Goal: Find specific page/section: Find specific page/section

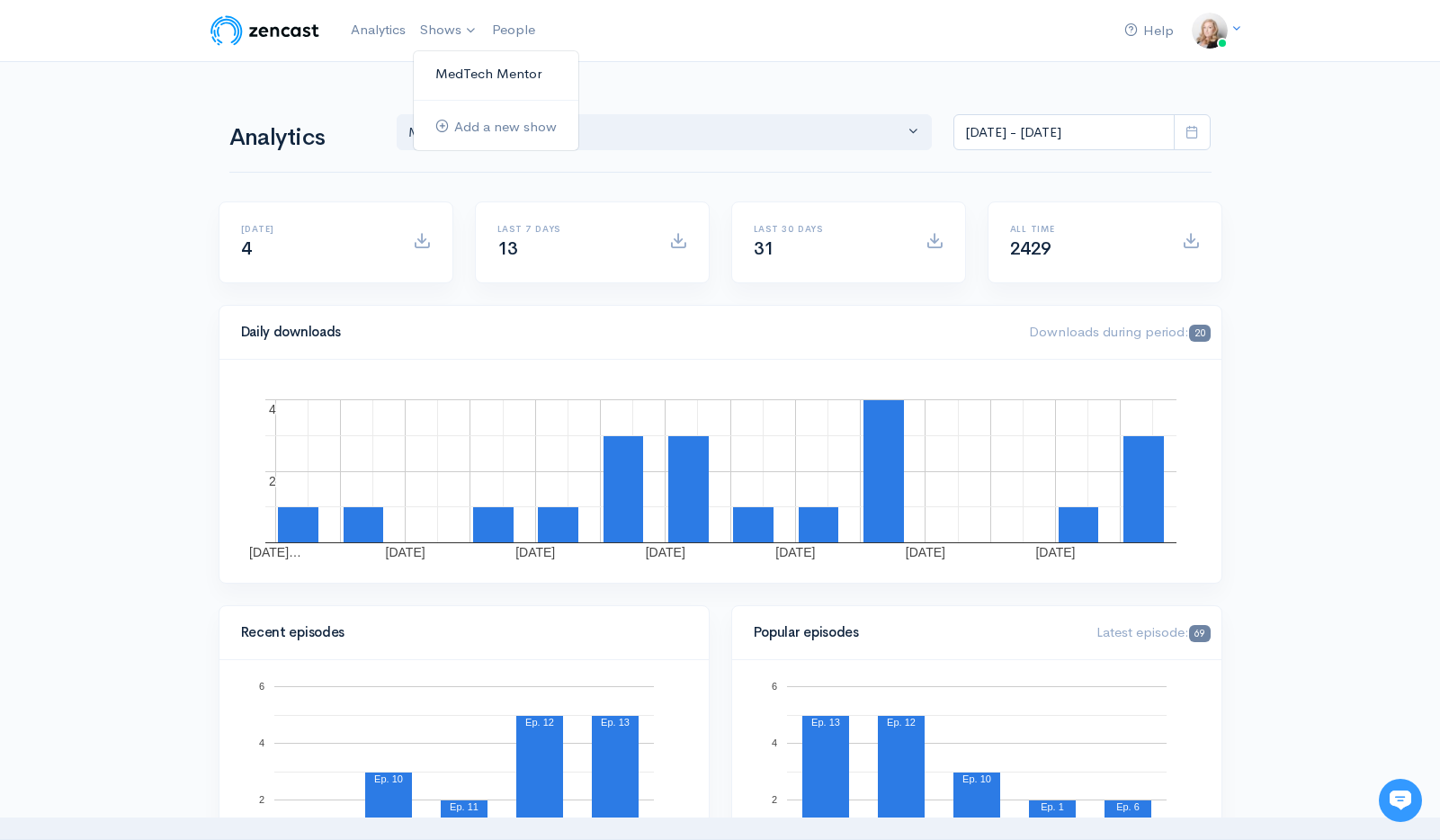
click at [461, 79] on link "MedTech Mentor" at bounding box center [496, 74] width 165 height 31
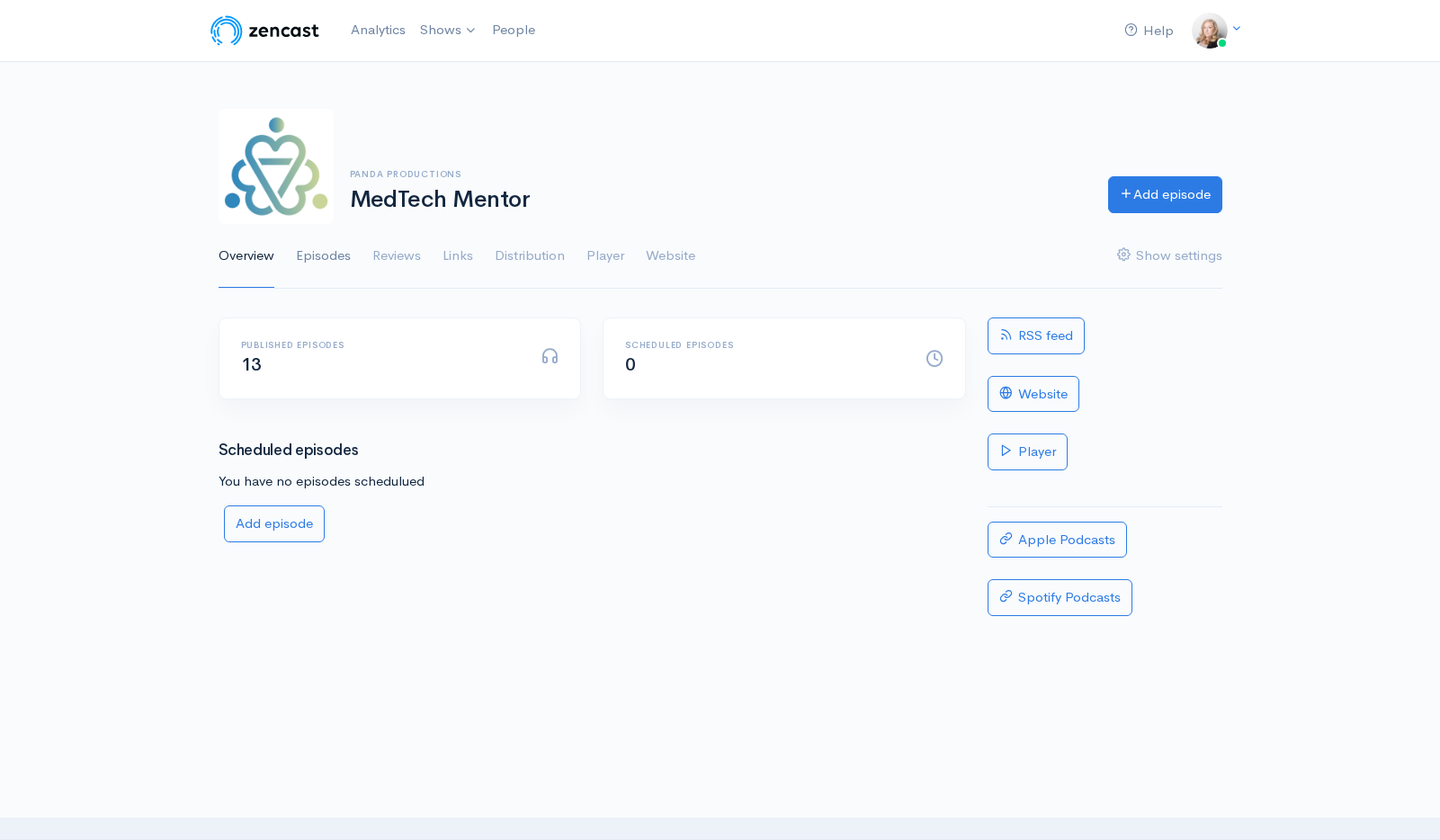
click at [333, 257] on link "Episodes" at bounding box center [324, 256] width 55 height 64
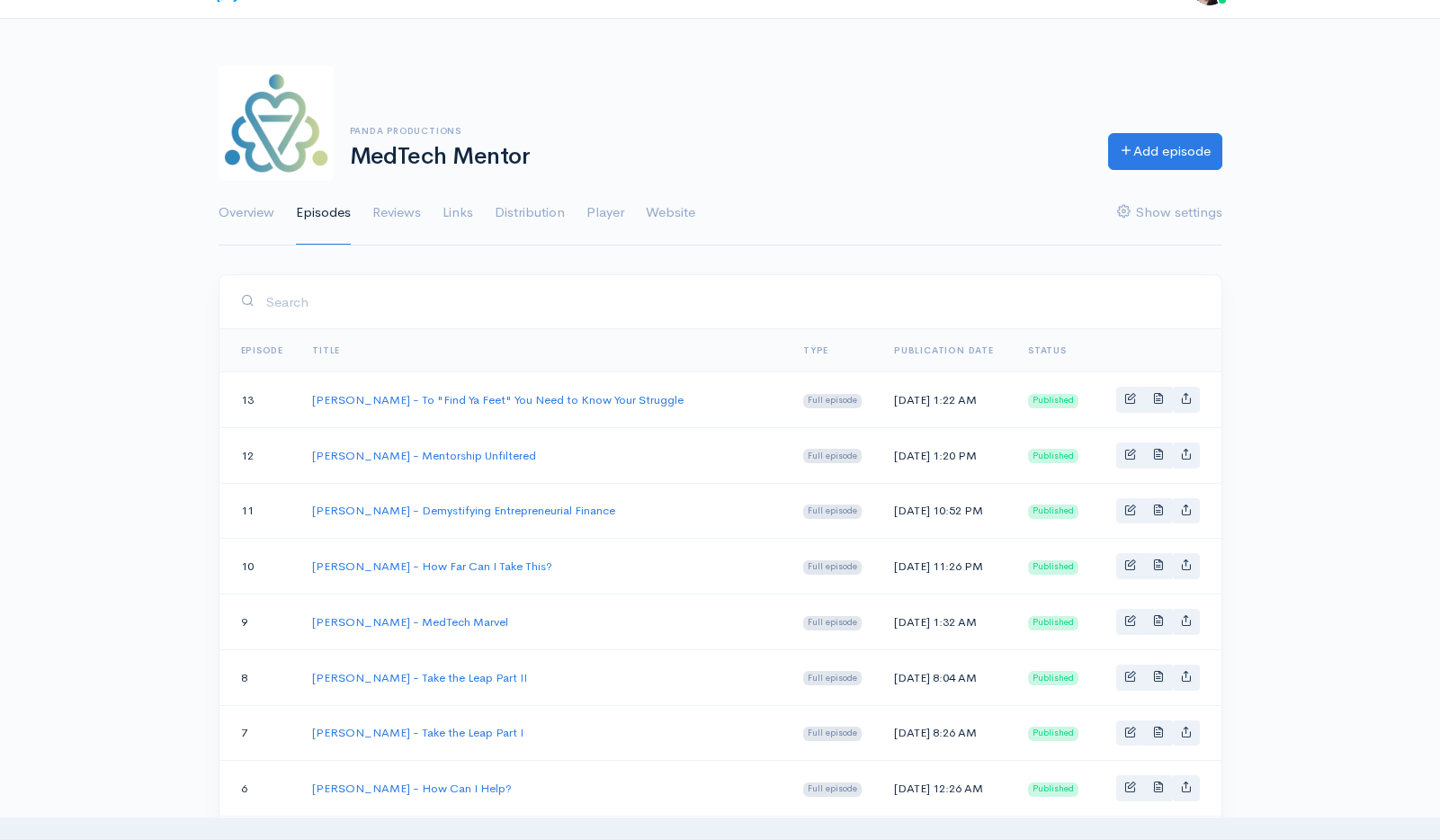
scroll to position [55, 0]
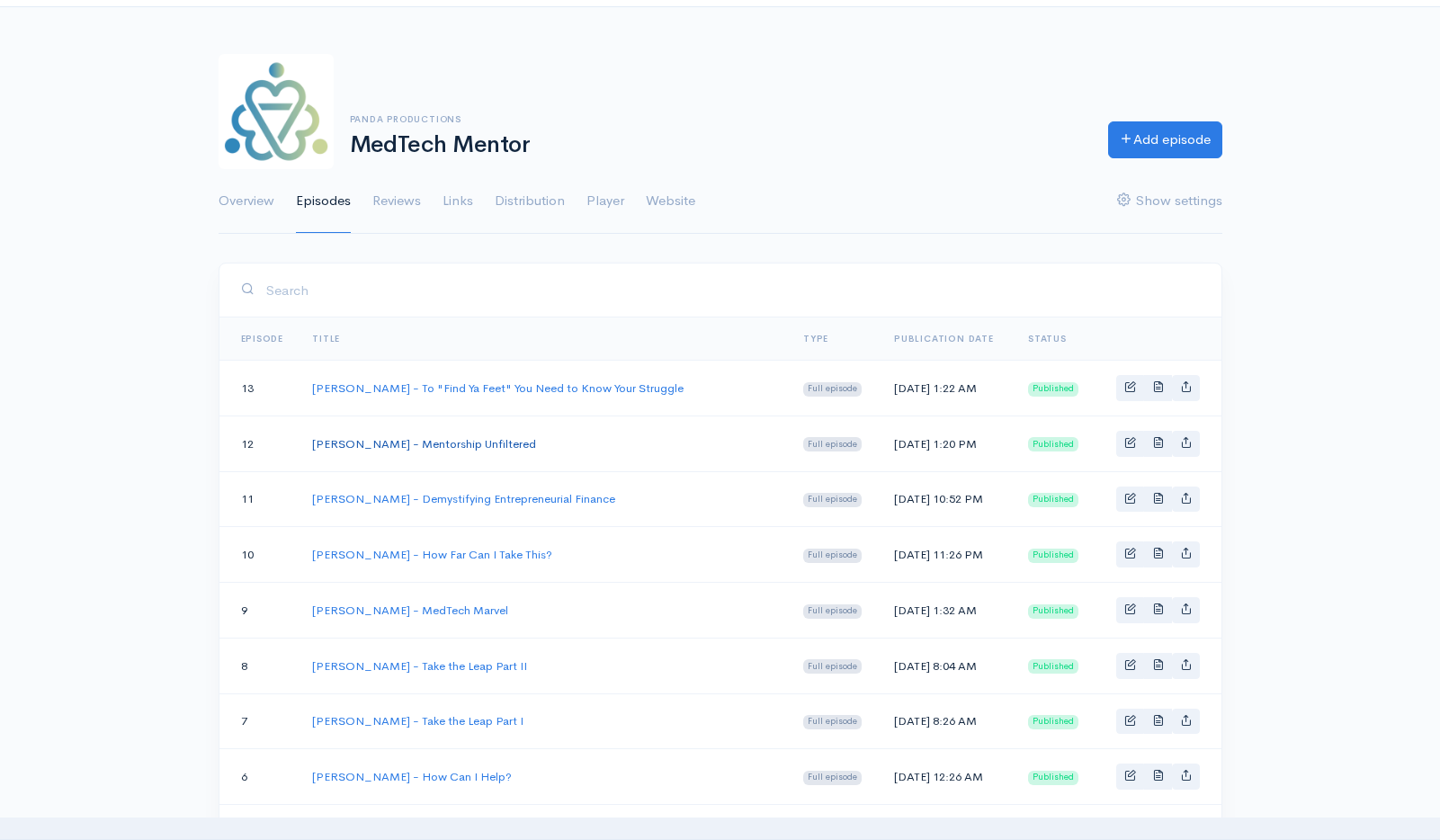
click at [498, 444] on link "[PERSON_NAME] - Mentorship Unfiltered" at bounding box center [424, 444] width 224 height 15
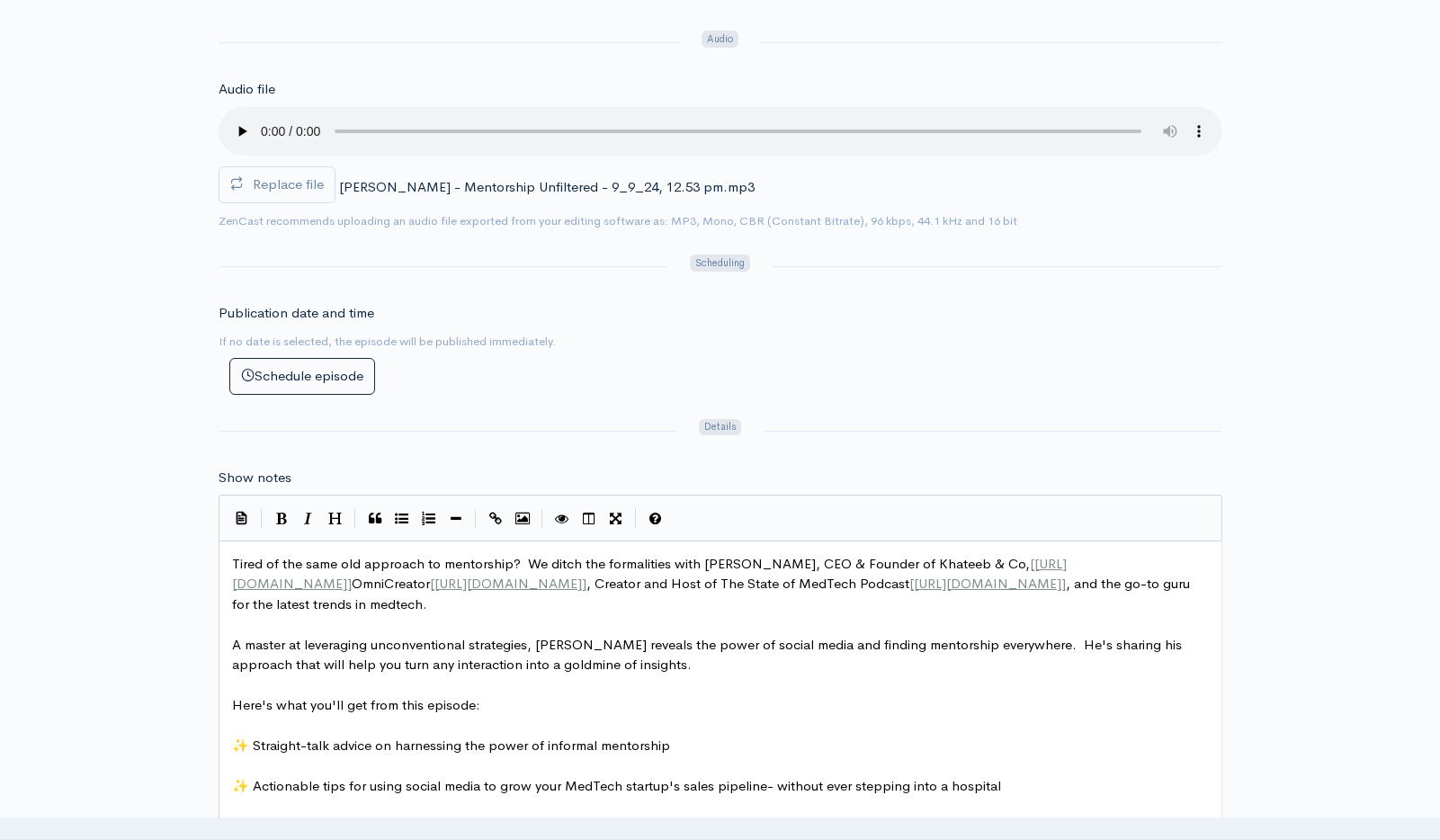
scroll to position [473, 0]
